Goal: Transaction & Acquisition: Purchase product/service

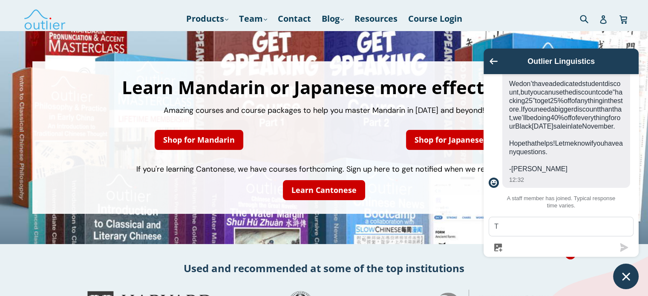
scroll to position [278, 0]
type textarea "Thank you. I'll wait for November :)"
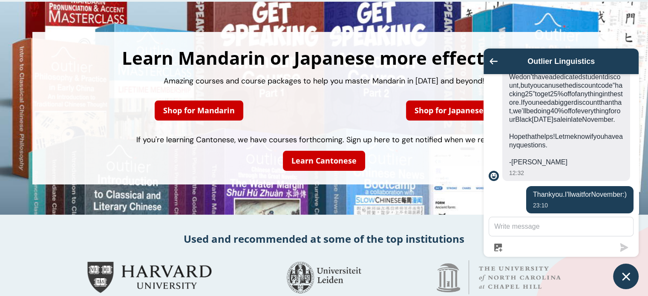
scroll to position [26, 0]
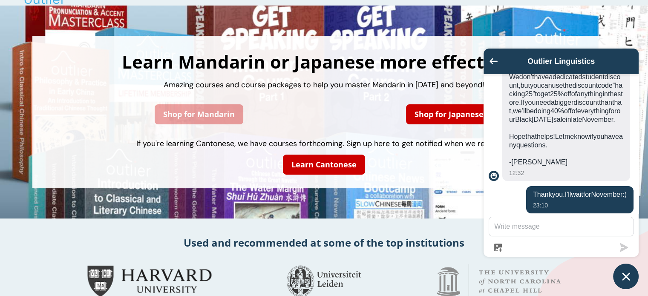
click at [212, 117] on link "Shop for Mandarin" at bounding box center [199, 114] width 89 height 20
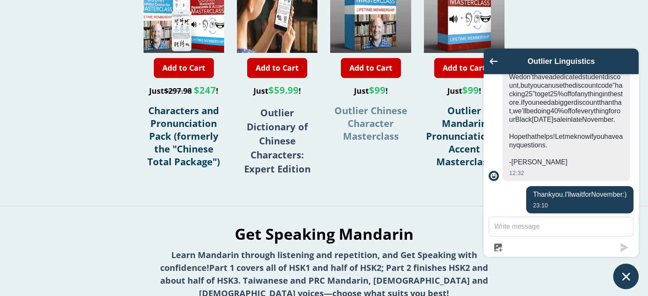
scroll to position [362, 0]
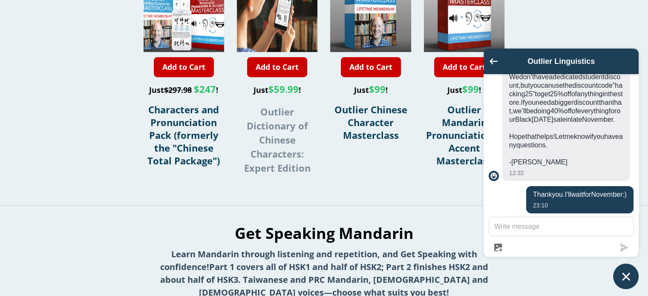
click at [278, 121] on strong "Outlier Dictionary of Chinese Characters: Expert Edition" at bounding box center [277, 139] width 66 height 69
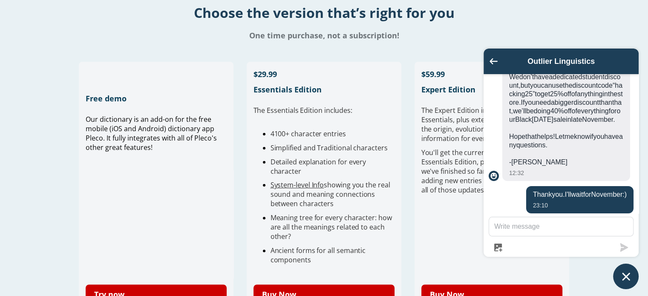
scroll to position [197, 0]
